Goal: Transaction & Acquisition: Download file/media

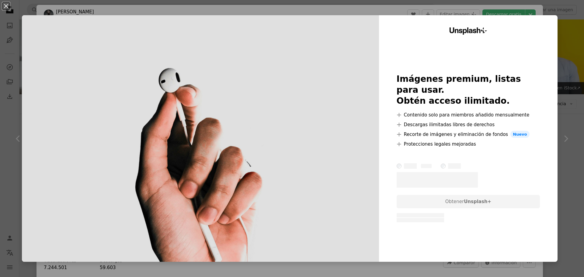
scroll to position [274, 0]
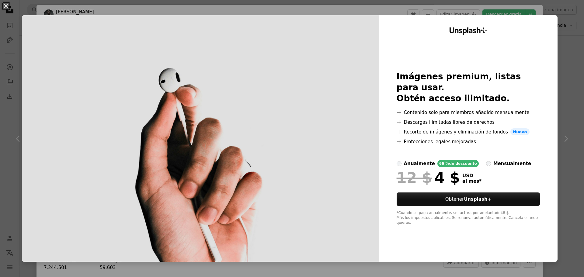
click at [568, 100] on div "An X shape Unsplash+ Imágenes premium, listas para usar. Obtén acceso ilimitado…" at bounding box center [292, 138] width 584 height 277
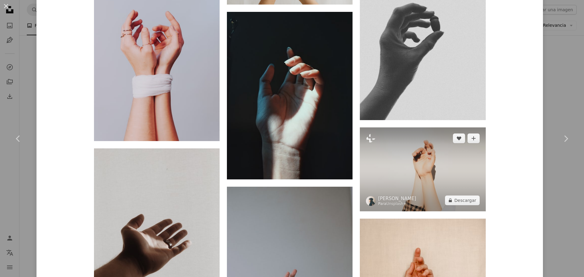
scroll to position [760, 0]
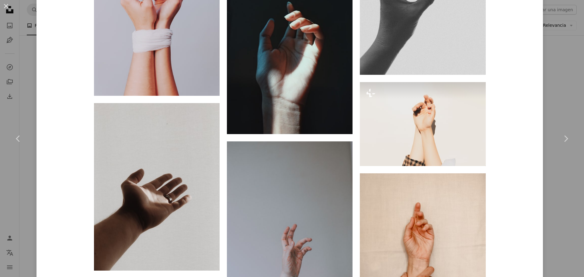
click at [550, 59] on div "An X shape Chevron left Chevron right [PERSON_NAME] thaninhoz A heart A plus si…" at bounding box center [292, 138] width 584 height 277
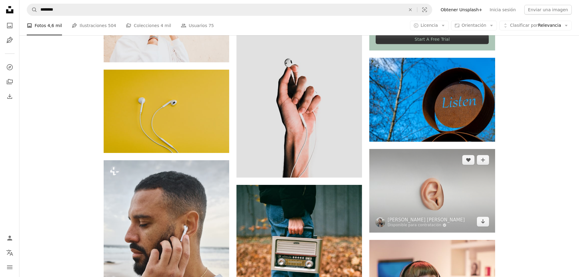
click at [460, 178] on img at bounding box center [432, 191] width 126 height 84
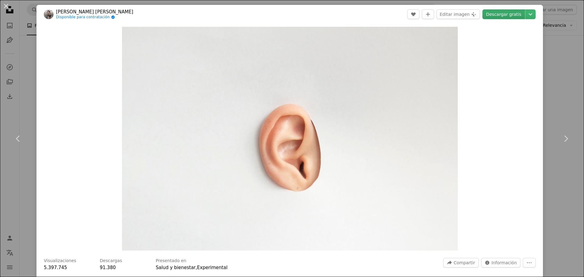
click at [506, 14] on link "Descargar gratis" at bounding box center [503, 14] width 43 height 10
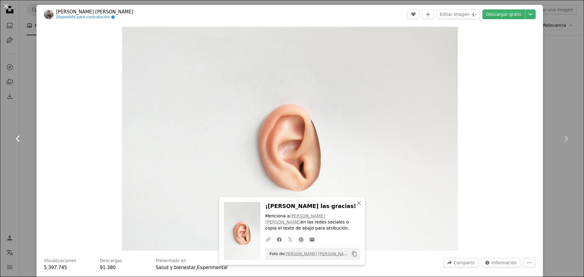
click at [3, 115] on link "Chevron left" at bounding box center [18, 138] width 36 height 58
